Goal: Book appointment/travel/reservation

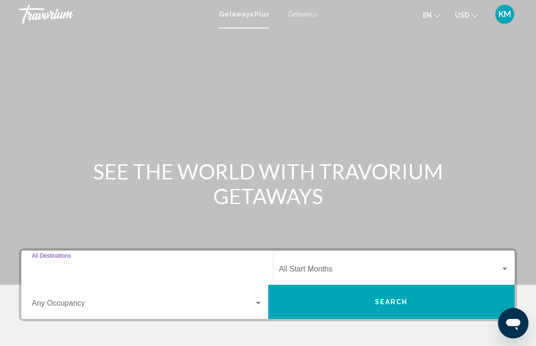
click at [92, 271] on input "Destination All Destinations" at bounding box center [147, 271] width 231 height 9
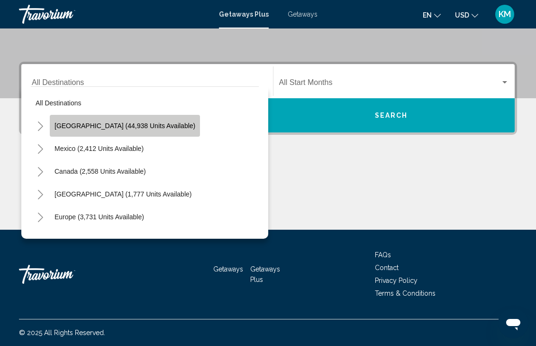
click at [141, 130] on button "[GEOGRAPHIC_DATA] (44,938 units available)" at bounding box center [125, 126] width 150 height 22
type input "**********"
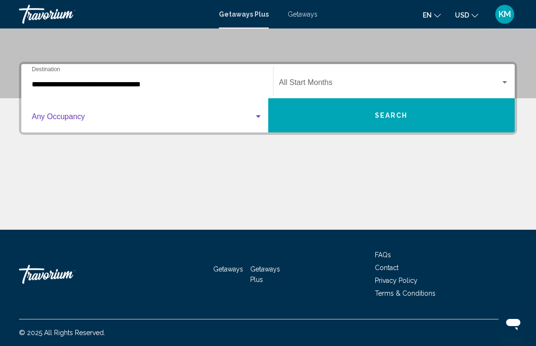
click at [141, 115] on span "Search widget" at bounding box center [143, 118] width 222 height 9
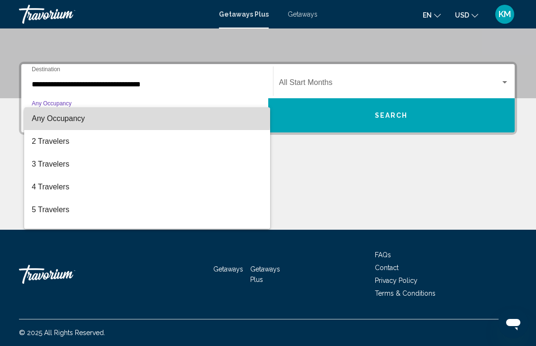
click at [141, 115] on span "Any Occupancy" at bounding box center [147, 118] width 231 height 23
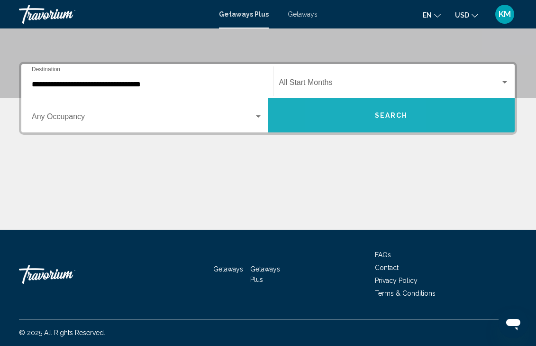
click at [351, 111] on button "Search" at bounding box center [391, 115] width 247 height 34
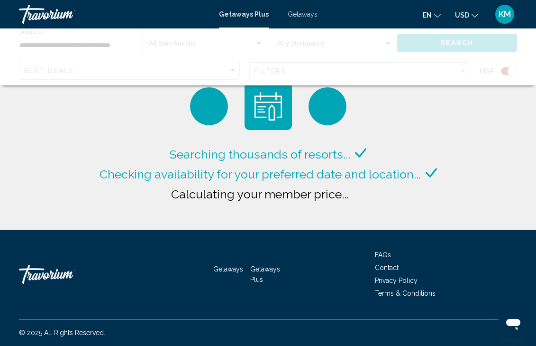
click at [300, 13] on span "Getaways" at bounding box center [303, 14] width 30 height 8
